Goal: Find specific page/section: Find specific page/section

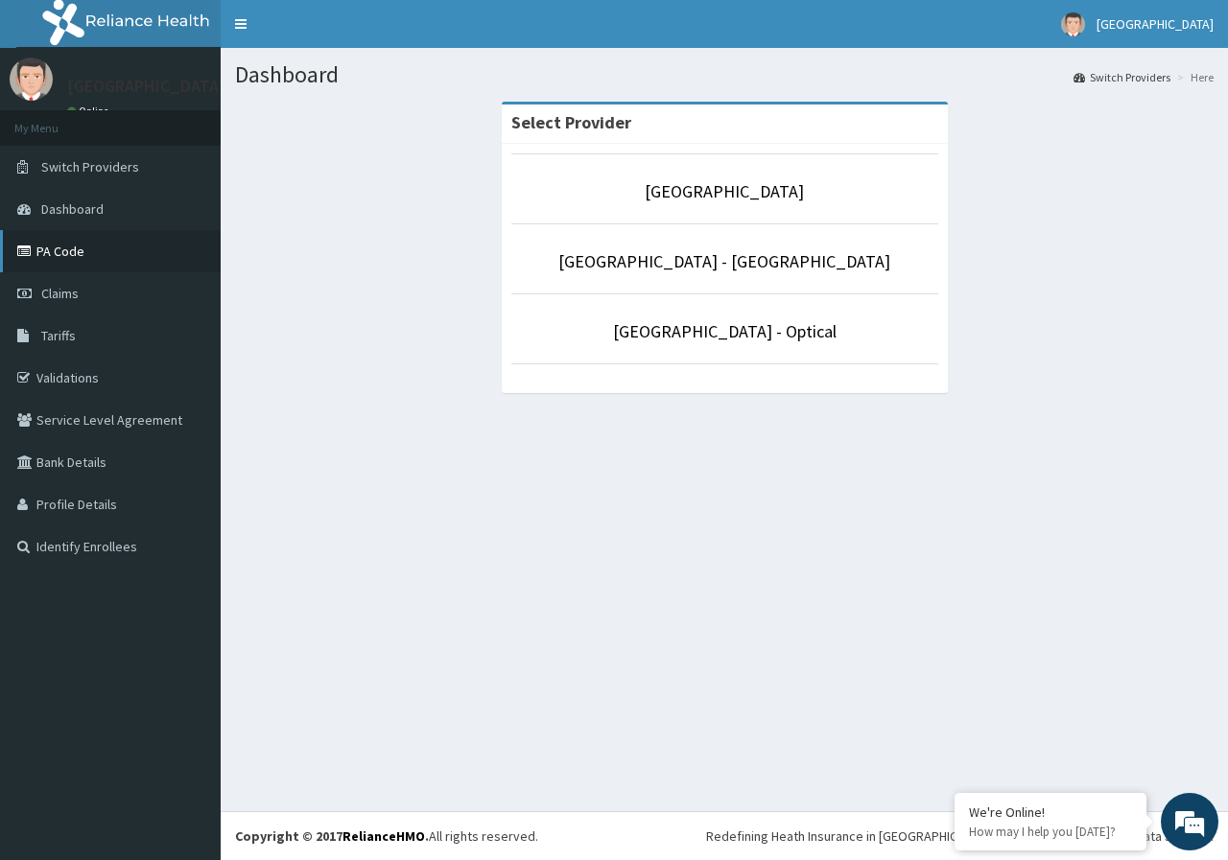
click at [85, 256] on link "PA Code" at bounding box center [110, 251] width 221 height 42
click at [103, 377] on link "Validations" at bounding box center [110, 378] width 221 height 42
